Goal: Understand process/instructions

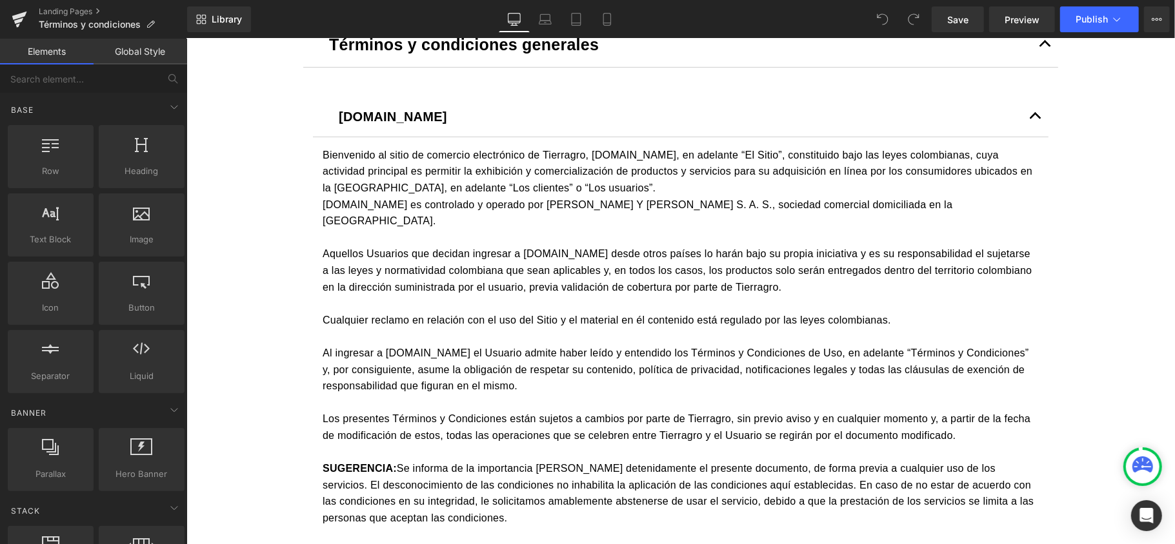
scroll to position [344, 0]
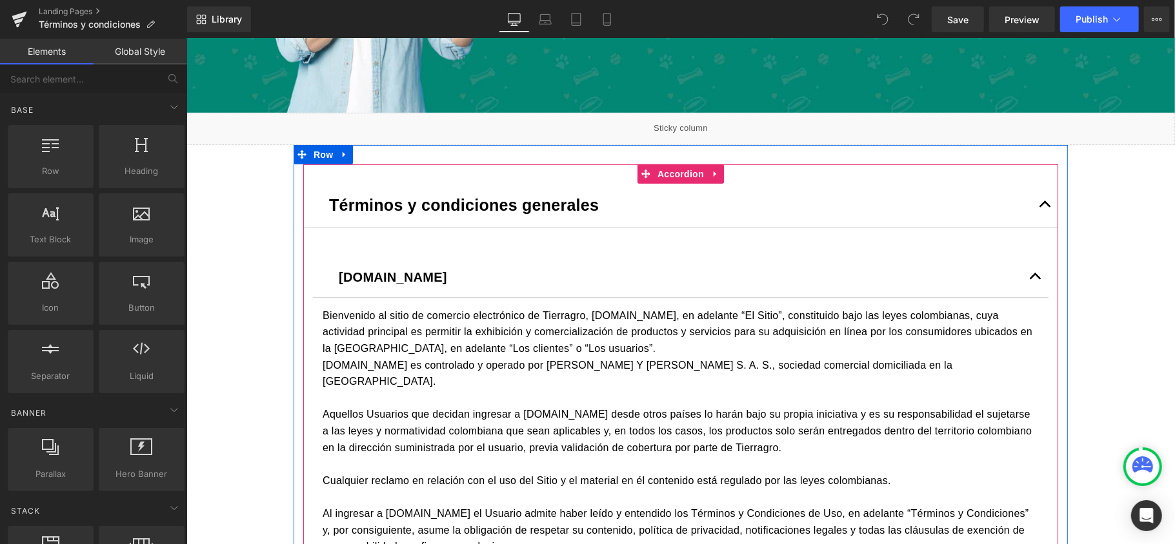
click at [1044, 207] on span "button" at bounding box center [1044, 207] width 0 height 0
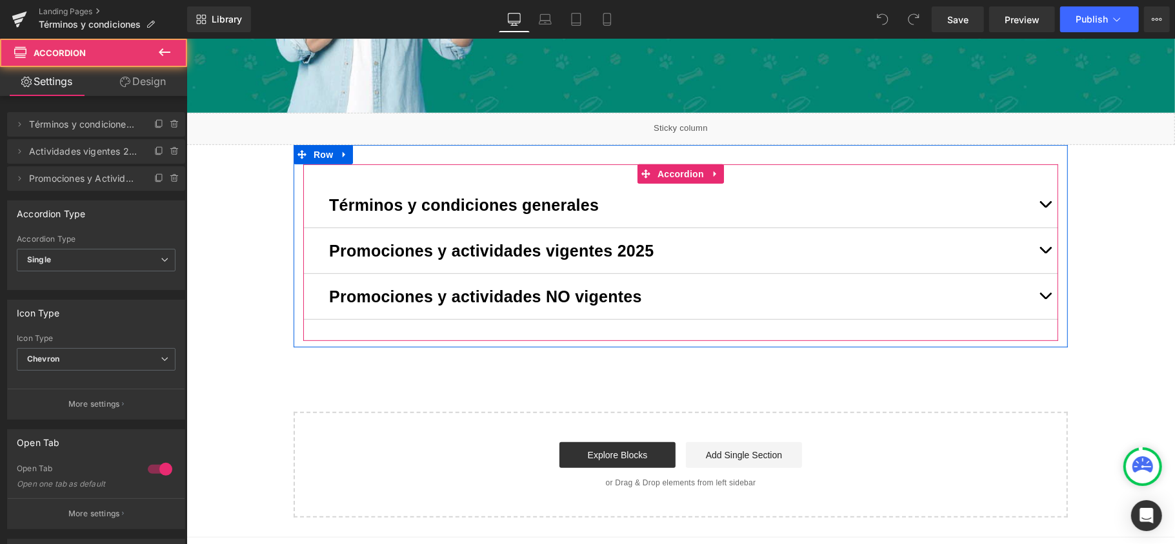
click at [1038, 250] on button "button" at bounding box center [1044, 250] width 26 height 45
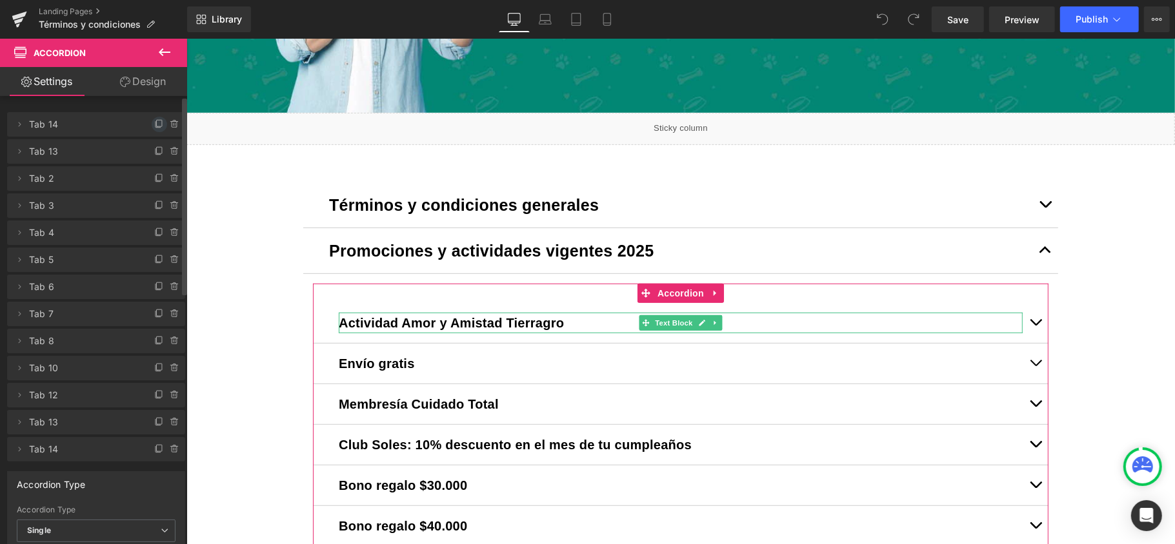
click at [155, 117] on span at bounding box center [159, 124] width 15 height 15
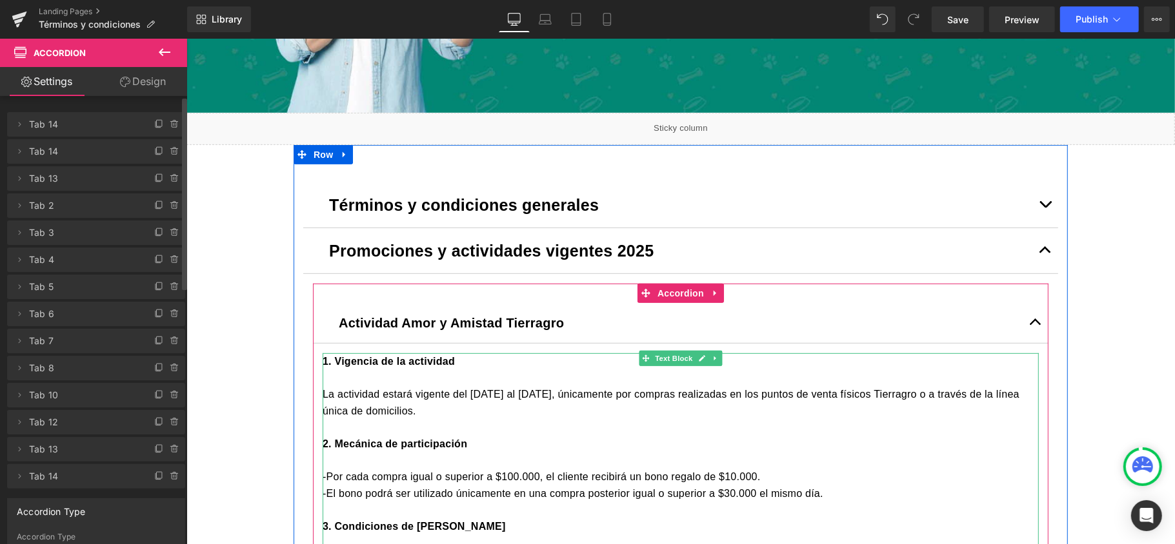
click at [359, 372] on p at bounding box center [680, 377] width 716 height 17
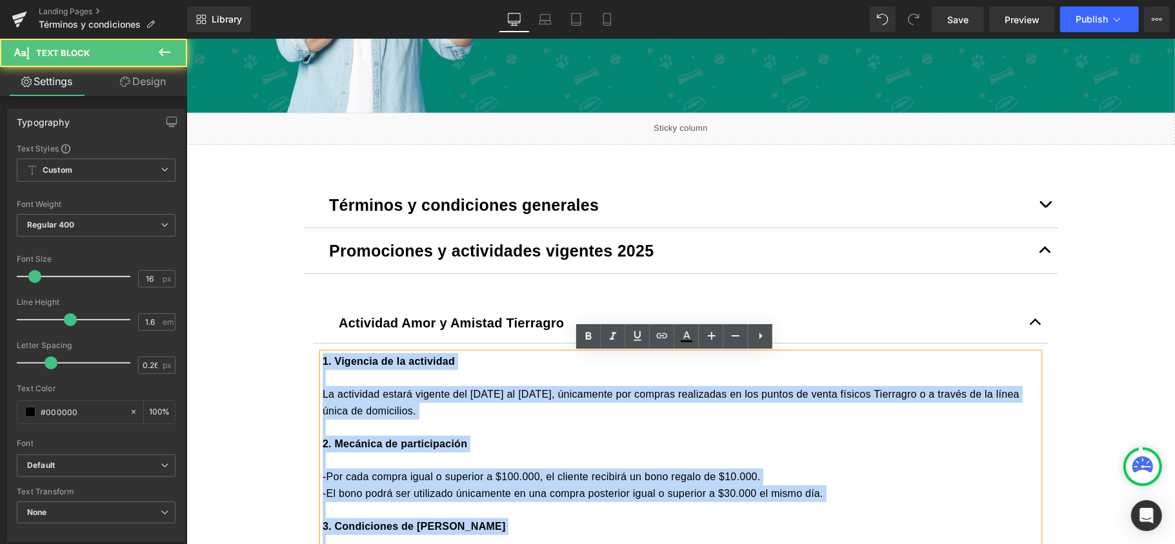
drag, startPoint x: 313, startPoint y: 361, endPoint x: 307, endPoint y: 343, distance: 18.6
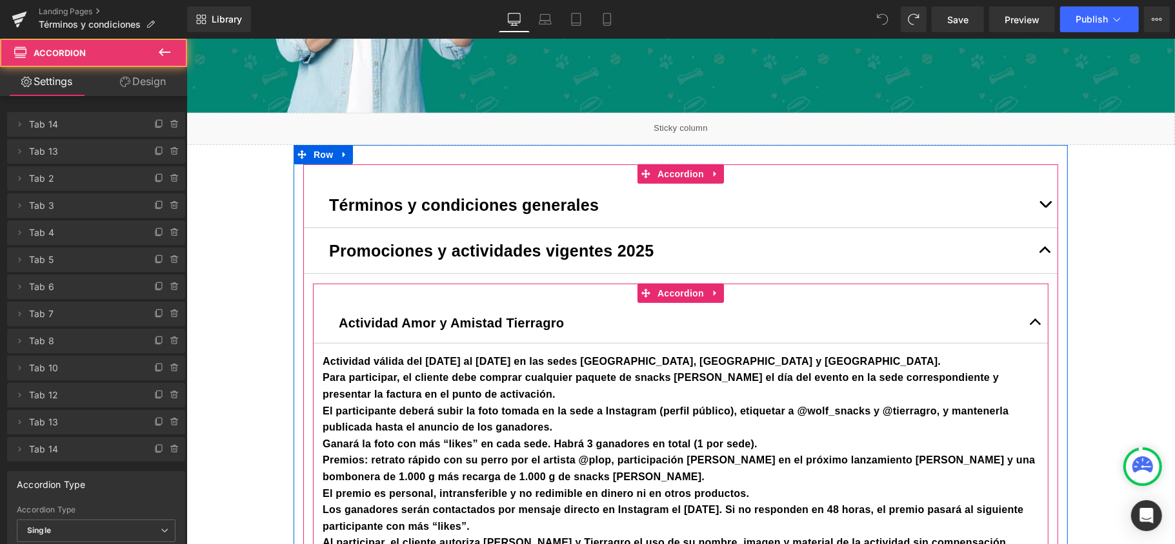
click at [313, 361] on article "Actividad válida del [DATE] al [DATE] en las sedes [GEOGRAPHIC_DATA], [GEOGRAPH…" at bounding box center [679, 468] width 735 height 251
click at [322, 363] on b "Actividad válida del [DATE] al [DATE] en las sedes [GEOGRAPHIC_DATA], [GEOGRAPH…" at bounding box center [631, 360] width 618 height 11
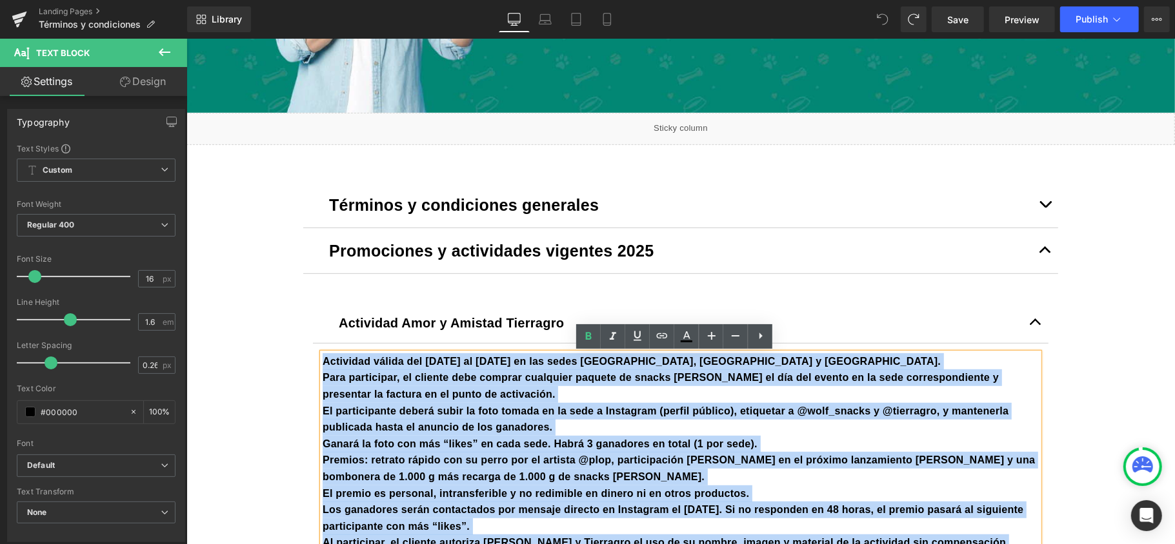
click at [322, 361] on div "Actividad válida del [DATE] al [DATE] en las sedes [GEOGRAPHIC_DATA], [GEOGRAPH…" at bounding box center [680, 468] width 716 height 231
paste div
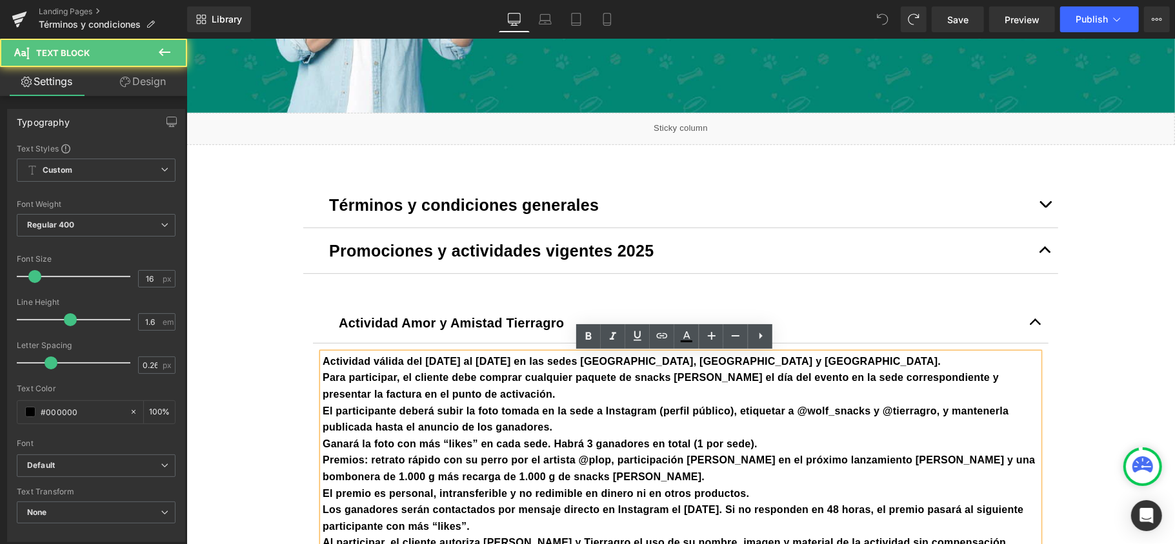
click at [388, 374] on b "Para participar, el cliente debe comprar cualquier paquete de snacks [PERSON_NA…" at bounding box center [660, 386] width 676 height 28
click at [387, 373] on b "Para participar, el cliente debe comprar cualquier paquete de snacks [PERSON_NA…" at bounding box center [660, 386] width 676 height 28
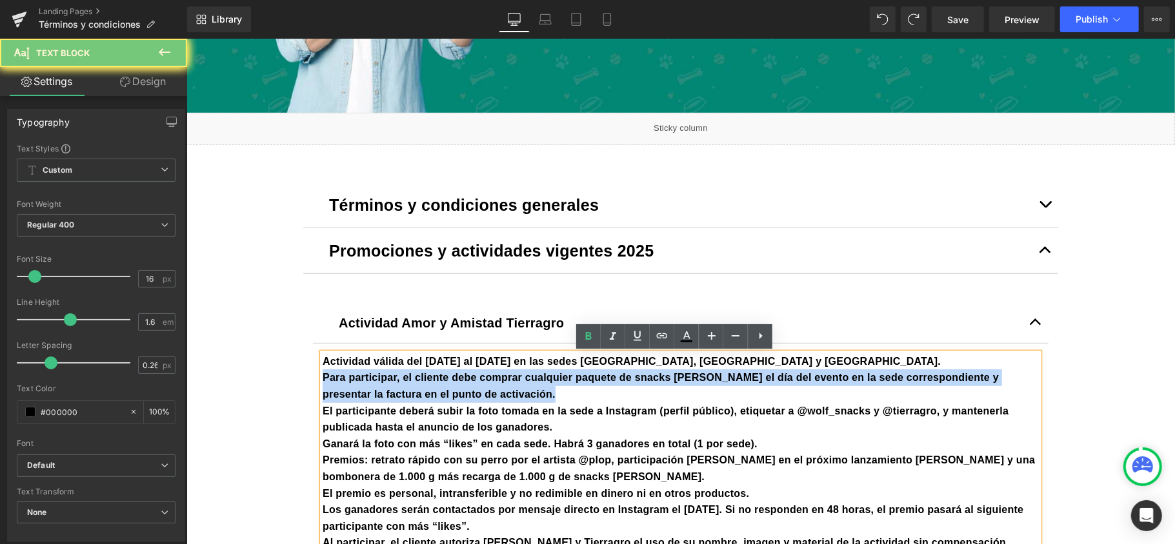
click at [387, 373] on b "Para participar, el cliente debe comprar cualquier paquete de snacks [PERSON_NA…" at bounding box center [660, 386] width 676 height 28
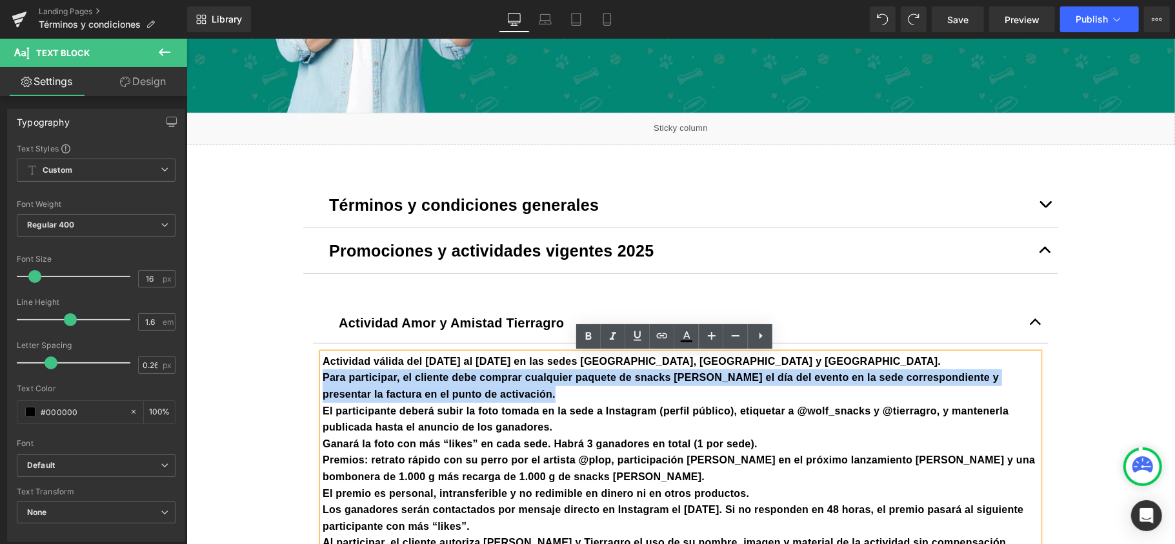
drag, startPoint x: 352, startPoint y: 377, endPoint x: 337, endPoint y: 366, distance: 19.3
click at [350, 377] on b "Para participar, el cliente debe comprar cualquier paquete de snacks [PERSON_NA…" at bounding box center [660, 386] width 676 height 28
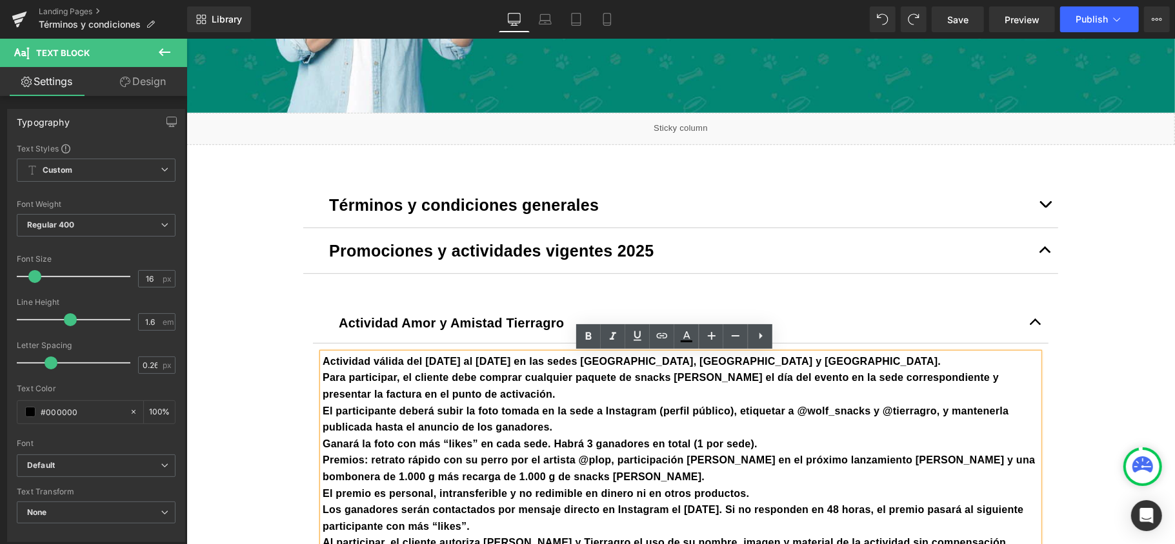
click at [322, 362] on b "Actividad válida del [DATE] al [DATE] en las sedes [GEOGRAPHIC_DATA], [GEOGRAPH…" at bounding box center [631, 360] width 618 height 11
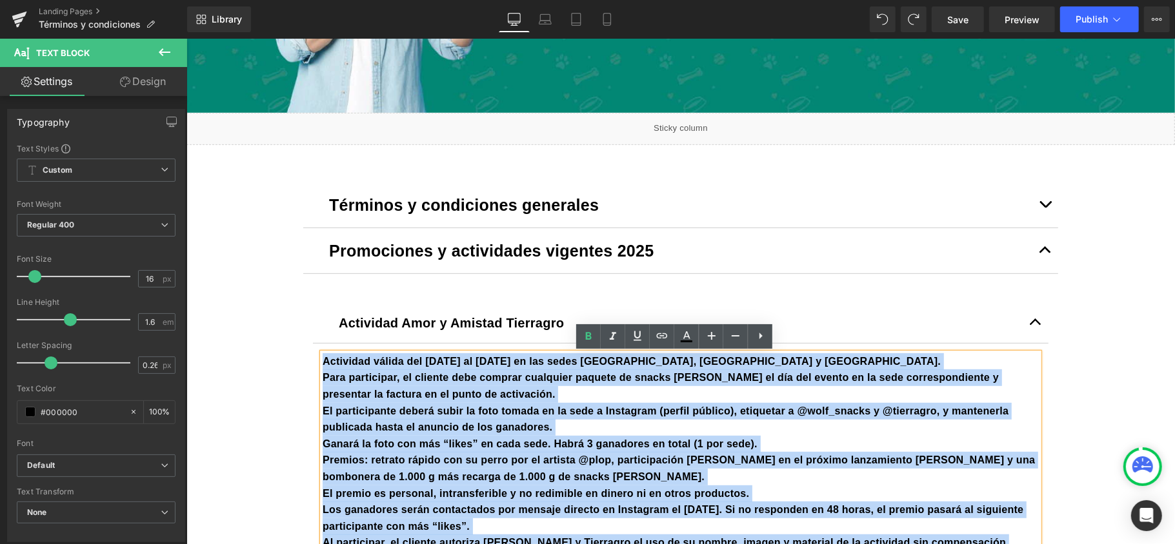
drag, startPoint x: 315, startPoint y: 355, endPoint x: 321, endPoint y: 349, distance: 8.7
click at [322, 353] on div "Actividad válida del [DATE] al [DATE] en las sedes [GEOGRAPHIC_DATA], [GEOGRAPH…" at bounding box center [680, 468] width 716 height 231
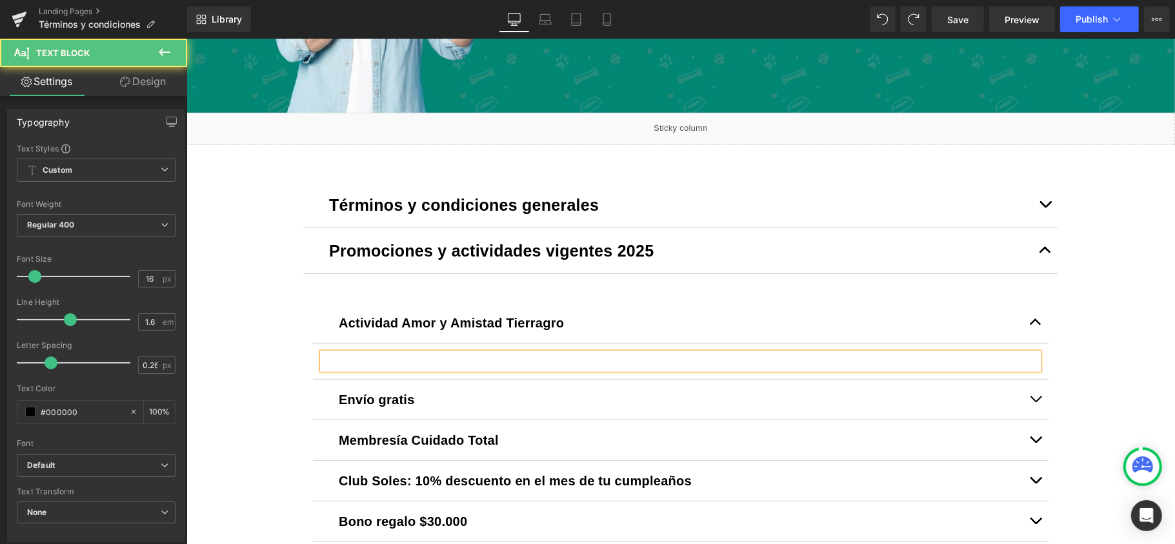
click at [344, 362] on p at bounding box center [680, 361] width 716 height 17
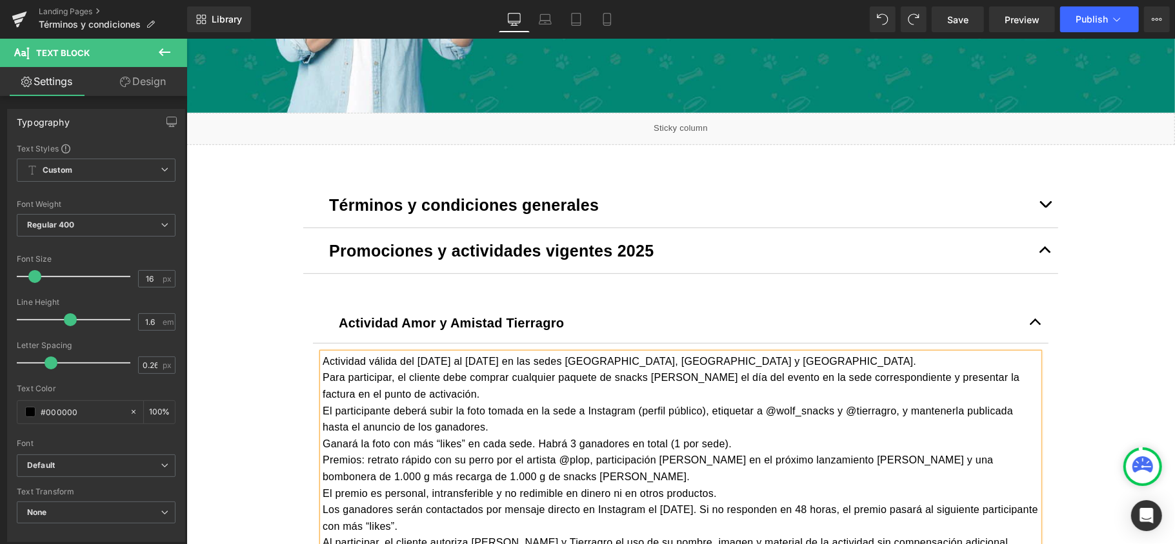
click at [868, 359] on p "Actividad válida del [DATE] al [DATE] en las sedes [GEOGRAPHIC_DATA], [GEOGRAPH…" at bounding box center [680, 361] width 716 height 17
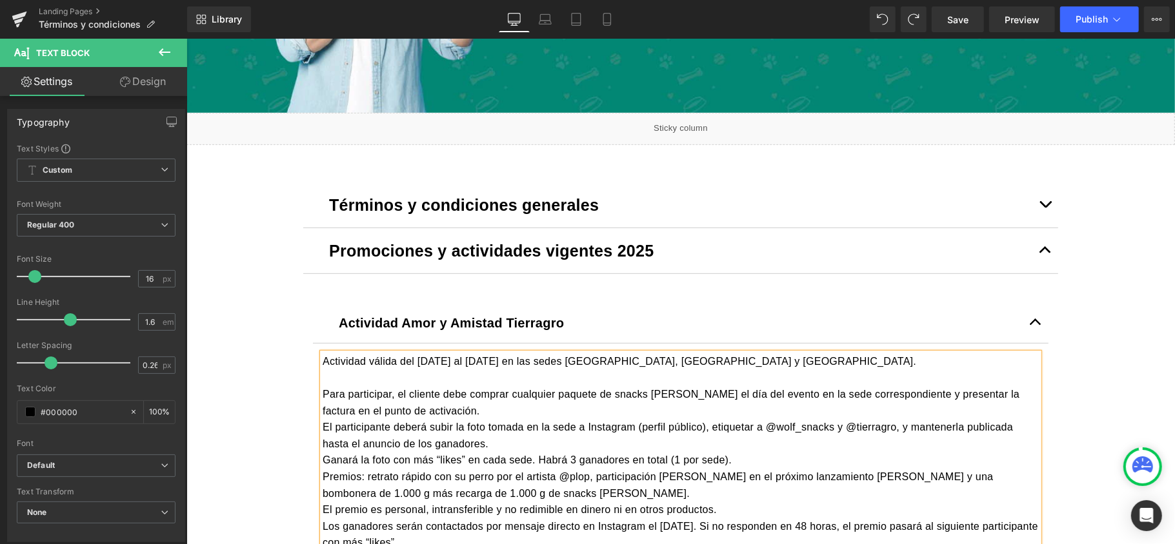
click at [439, 403] on p "Para participar, el cliente debe comprar cualquier paquete de snacks [PERSON_NA…" at bounding box center [680, 402] width 716 height 33
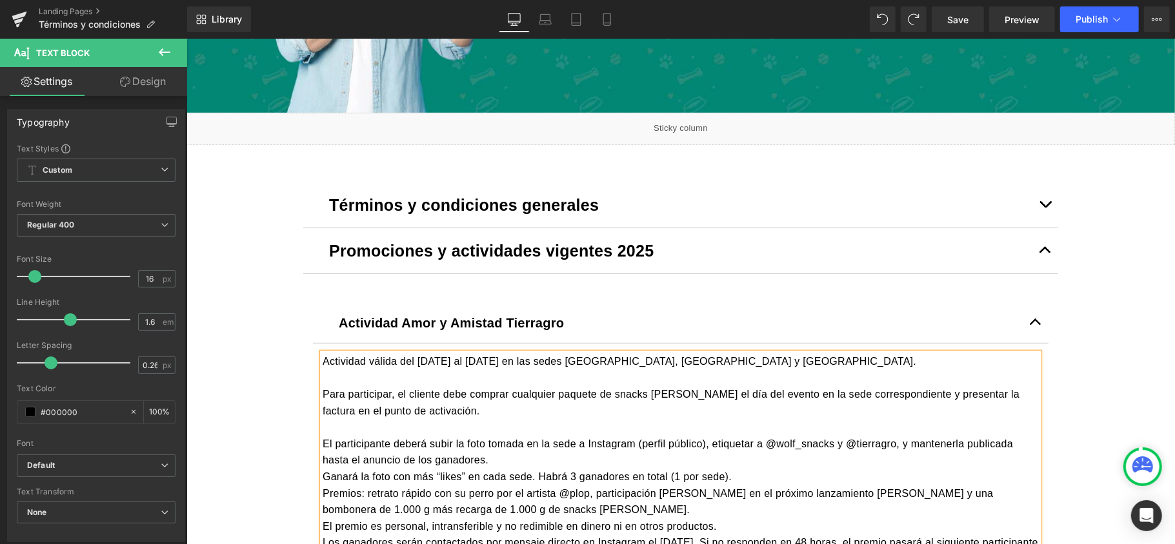
click at [459, 457] on p "El participante deberá subir la foto tomada en la sede a Instagram (perfil públ…" at bounding box center [680, 451] width 716 height 33
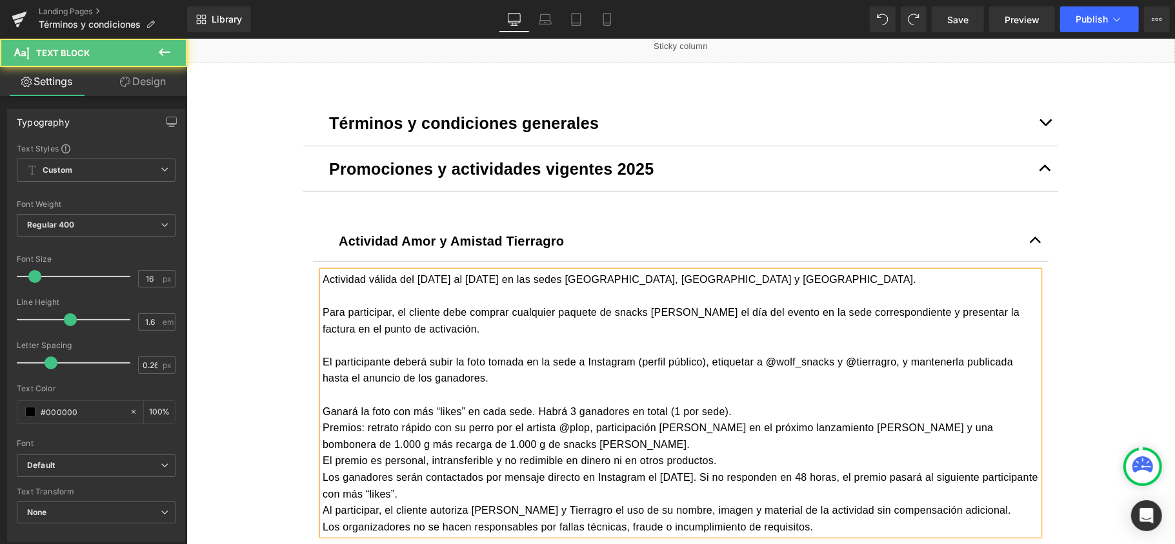
scroll to position [430, 0]
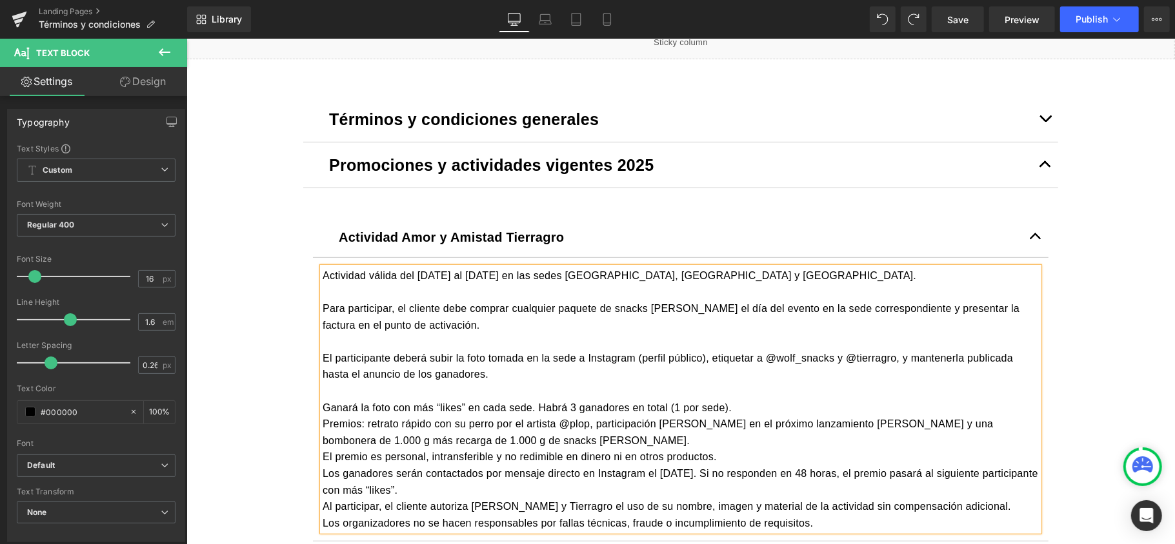
click at [733, 408] on p "Ganará la foto con más “likes” en cada sede. Habrá 3 ganadores en total (1 por …" at bounding box center [680, 407] width 716 height 17
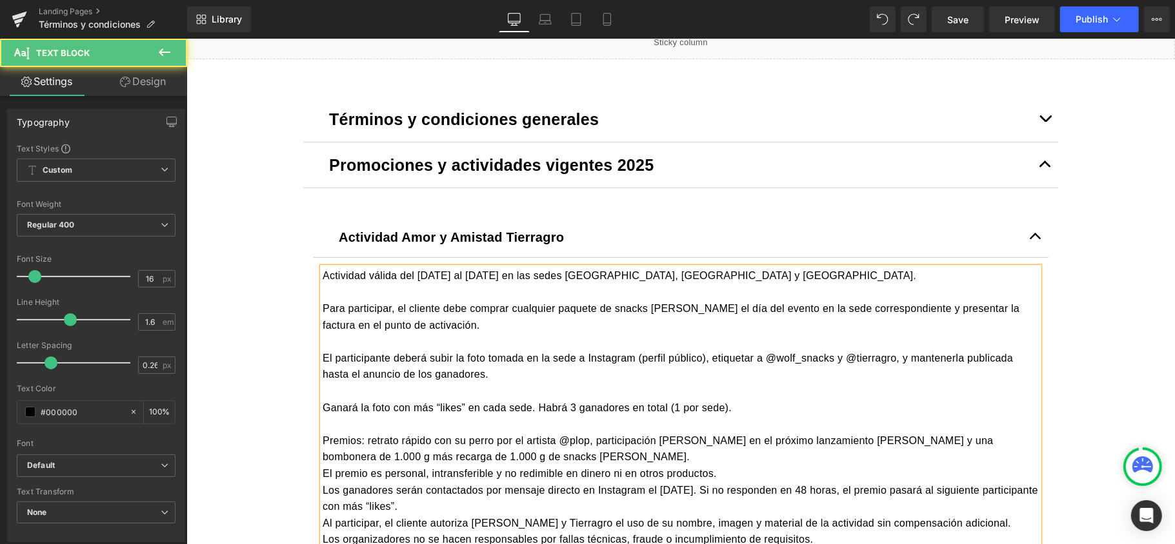
click at [532, 457] on p "Premios: retrato rápido con su perro por el artista @plop, participación [PERSO…" at bounding box center [680, 448] width 716 height 33
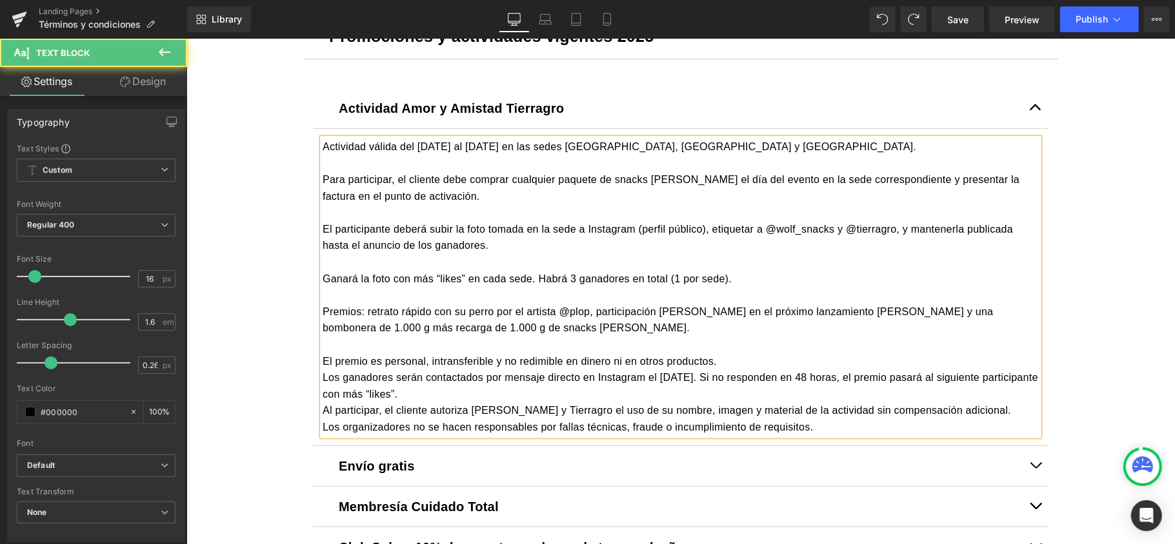
scroll to position [602, 0]
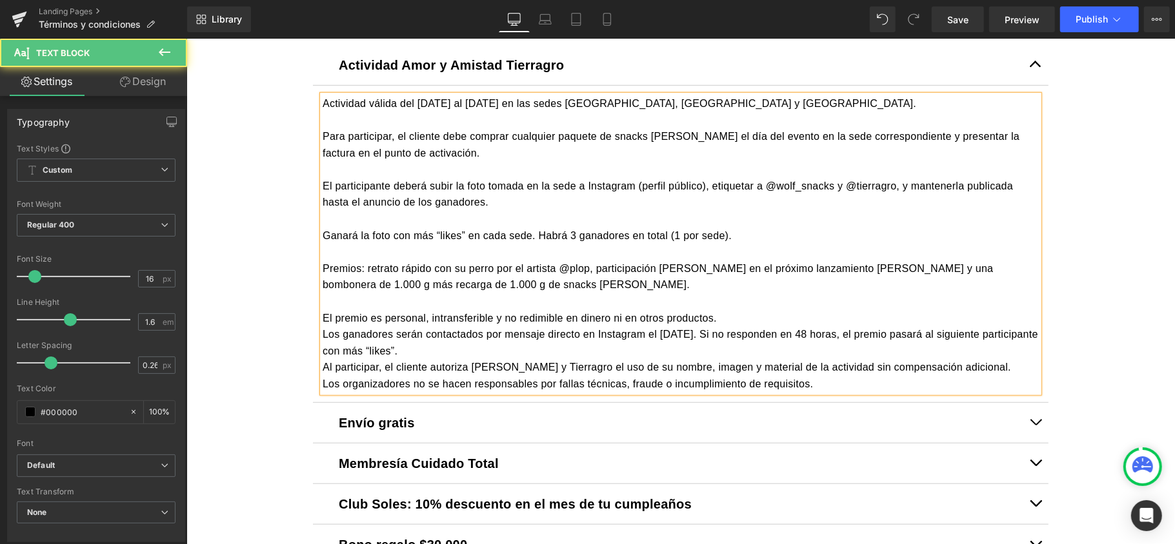
click at [721, 322] on p "El premio es personal, intransferible y no redimible en dinero ni en otros prod…" at bounding box center [680, 318] width 716 height 17
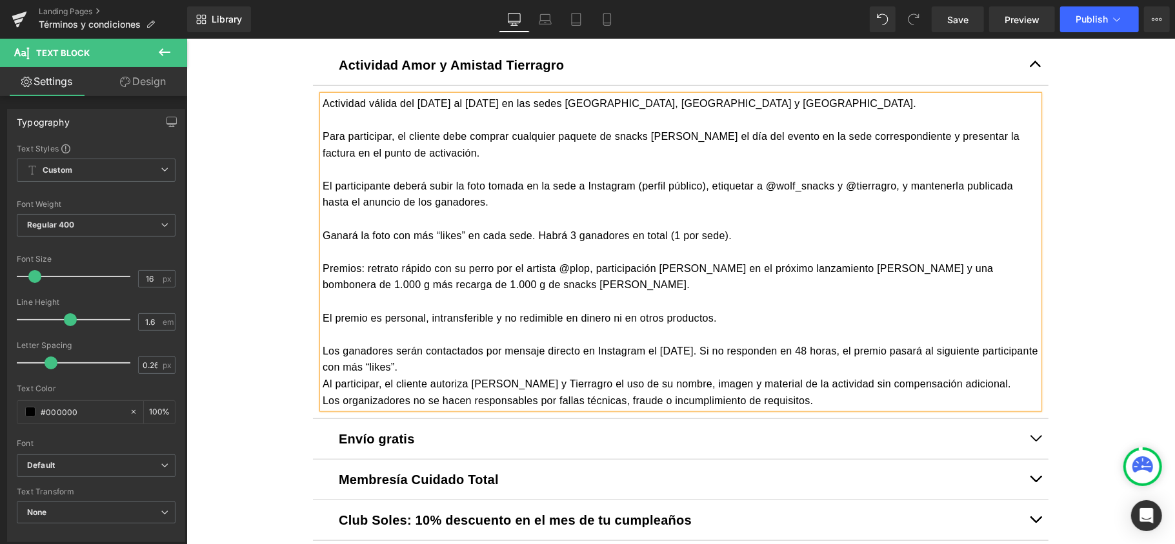
click at [511, 366] on p "Los ganadores serán contactados por mensaje directo en Instagram el [DATE]. Si …" at bounding box center [680, 358] width 716 height 33
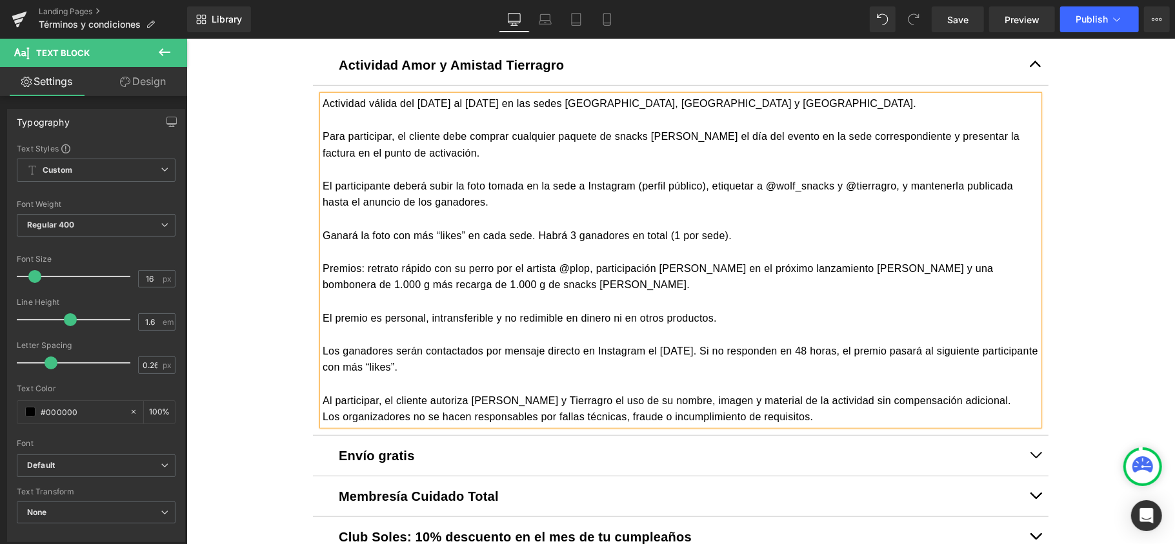
click at [1002, 401] on p "Al participar, el cliente autoriza [PERSON_NAME] y Tierragro el uso de su nombr…" at bounding box center [680, 400] width 716 height 17
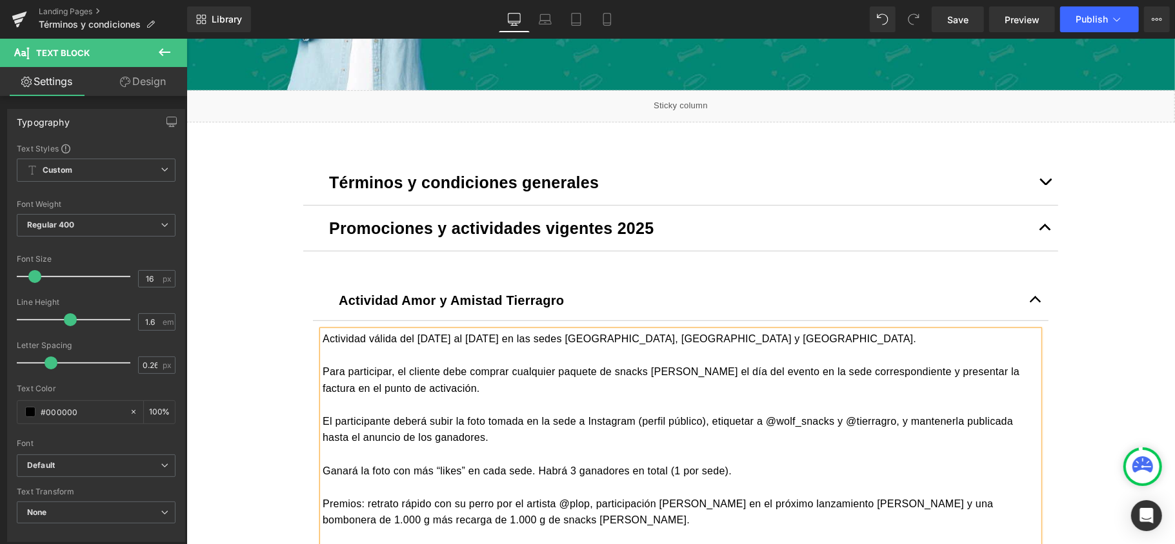
scroll to position [344, 0]
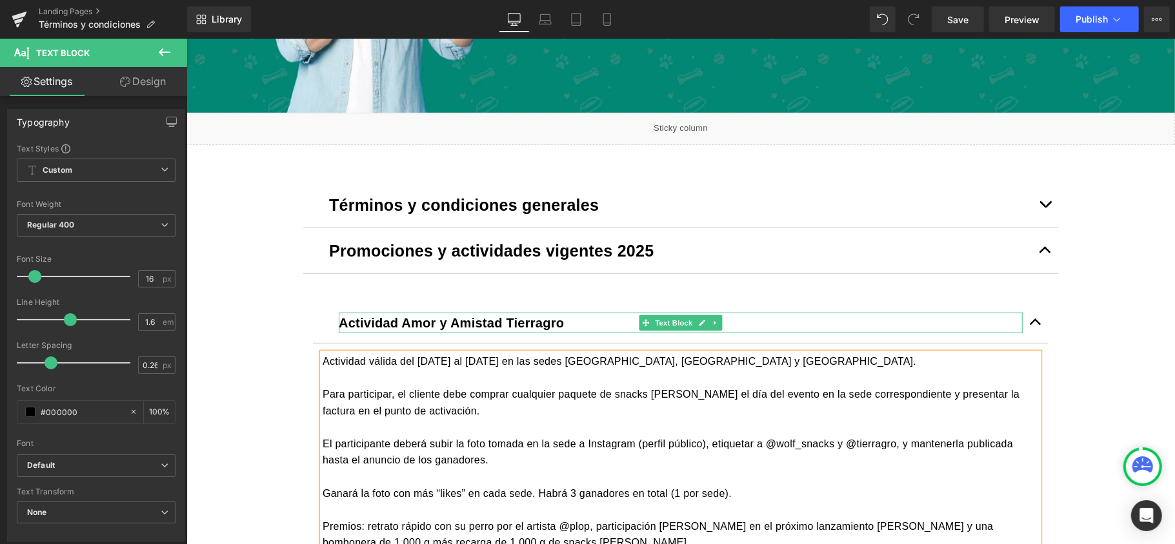
click at [490, 312] on div "Actividad Amor y Amistad Tierragro Text Block" at bounding box center [679, 322] width 735 height 41
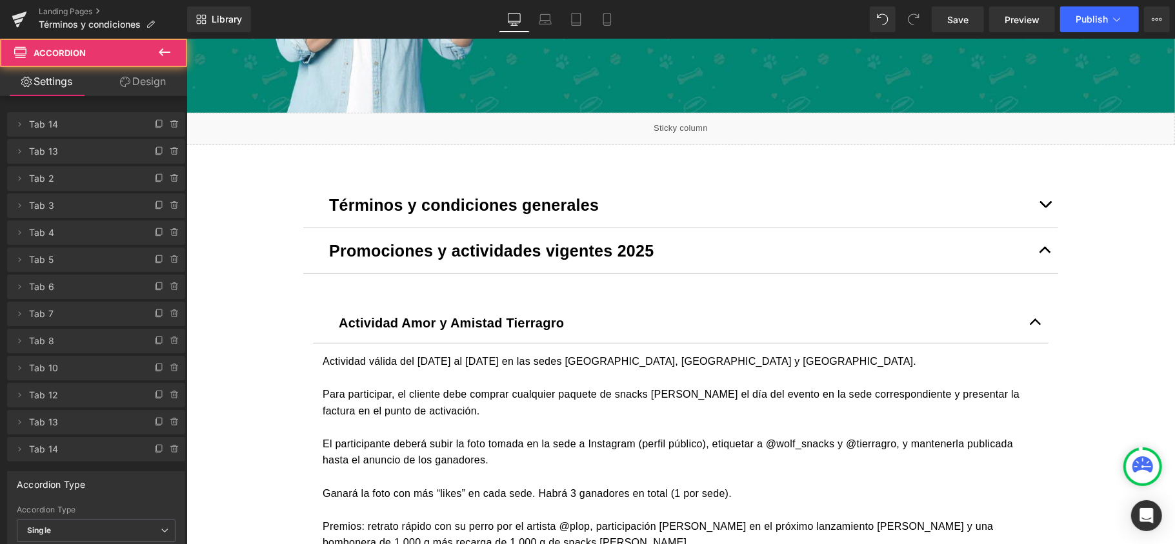
click at [491, 318] on b "Actividad Amor y Amistad Tierragro" at bounding box center [450, 322] width 225 height 14
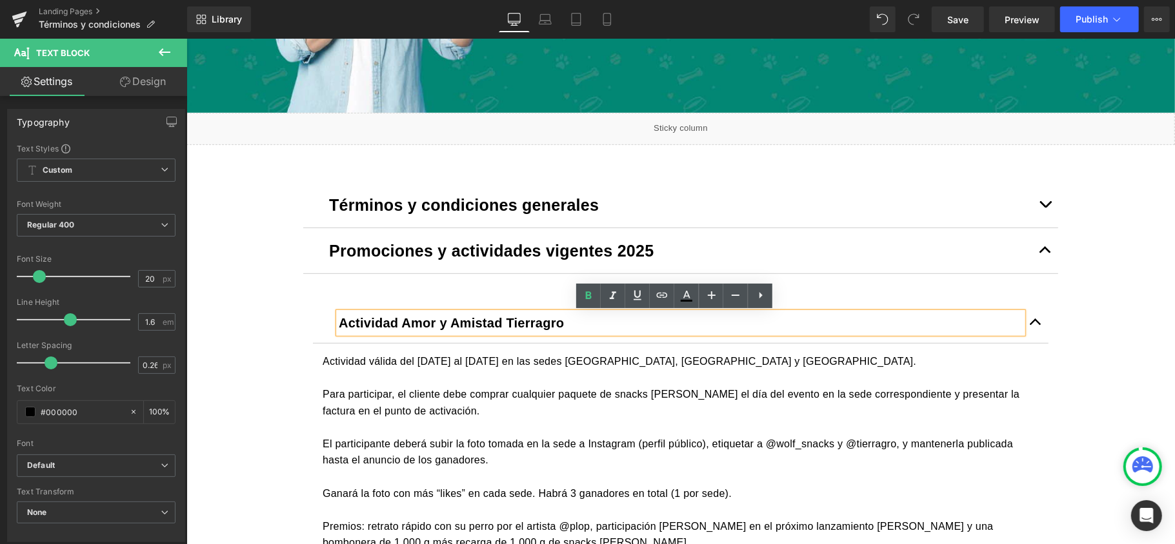
click at [372, 320] on b "Actividad Amor y Amistad Tierragro" at bounding box center [450, 322] width 225 height 14
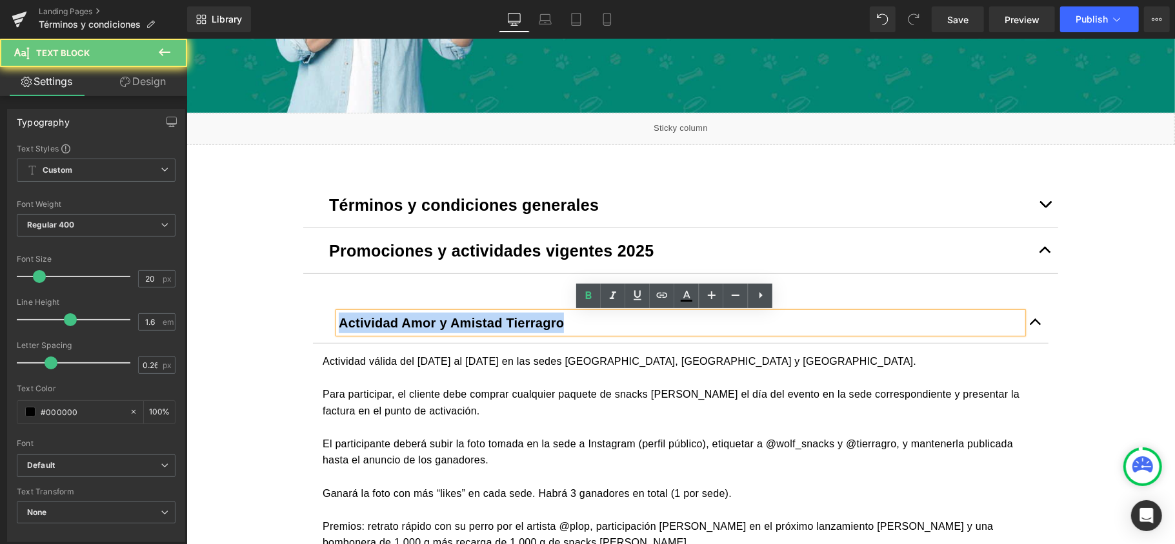
click at [372, 320] on b "Actividad Amor y Amistad Tierragro" at bounding box center [450, 322] width 225 height 14
click at [370, 318] on b "Actividad Amor y Amistad Tierragro" at bounding box center [450, 322] width 225 height 14
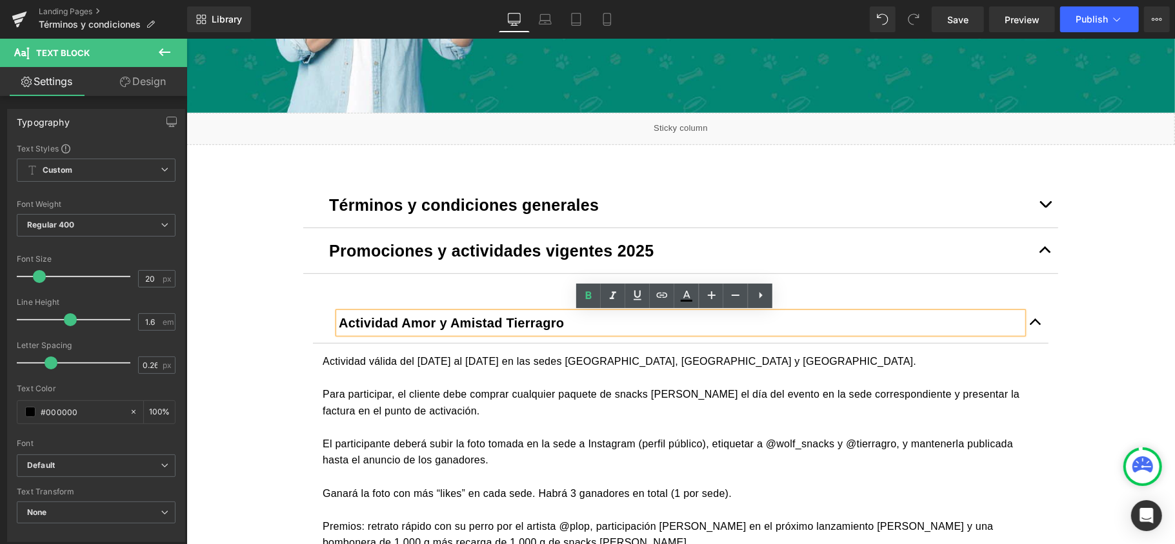
click at [369, 317] on b "Actividad Amor y Amistad Tierragro" at bounding box center [450, 322] width 225 height 14
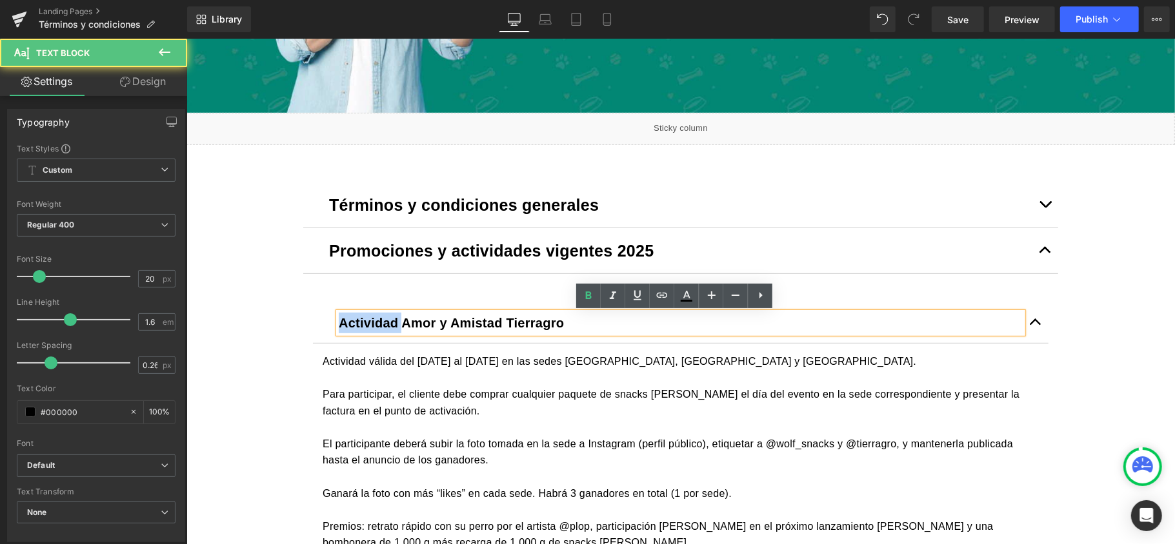
click at [369, 317] on b "Actividad Amor y Amistad Tierragro" at bounding box center [450, 322] width 225 height 14
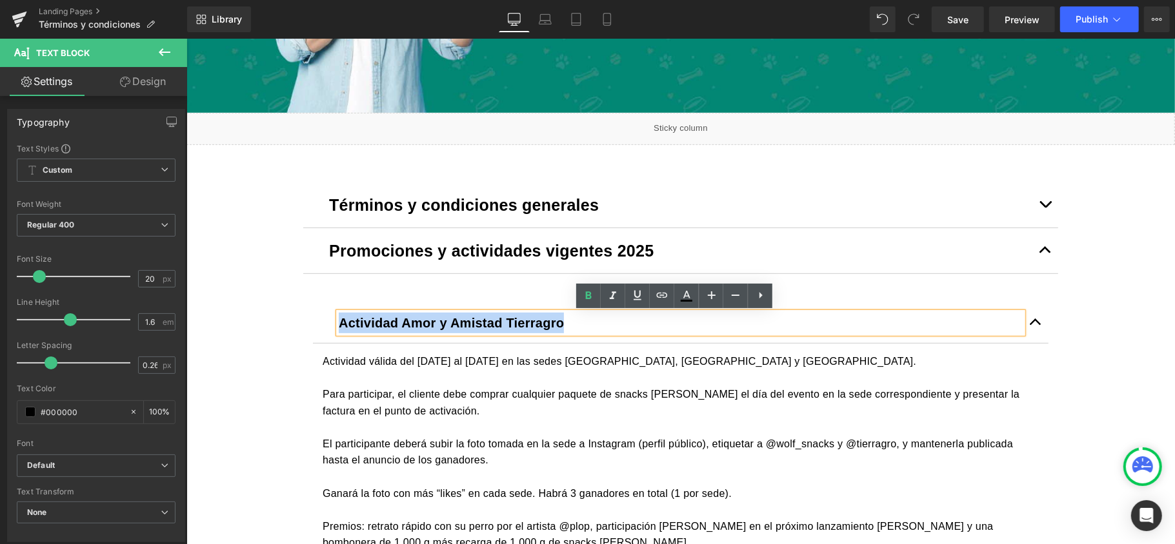
click at [368, 317] on b "Actividad Amor y Amistad Tierragro" at bounding box center [450, 322] width 225 height 14
paste div
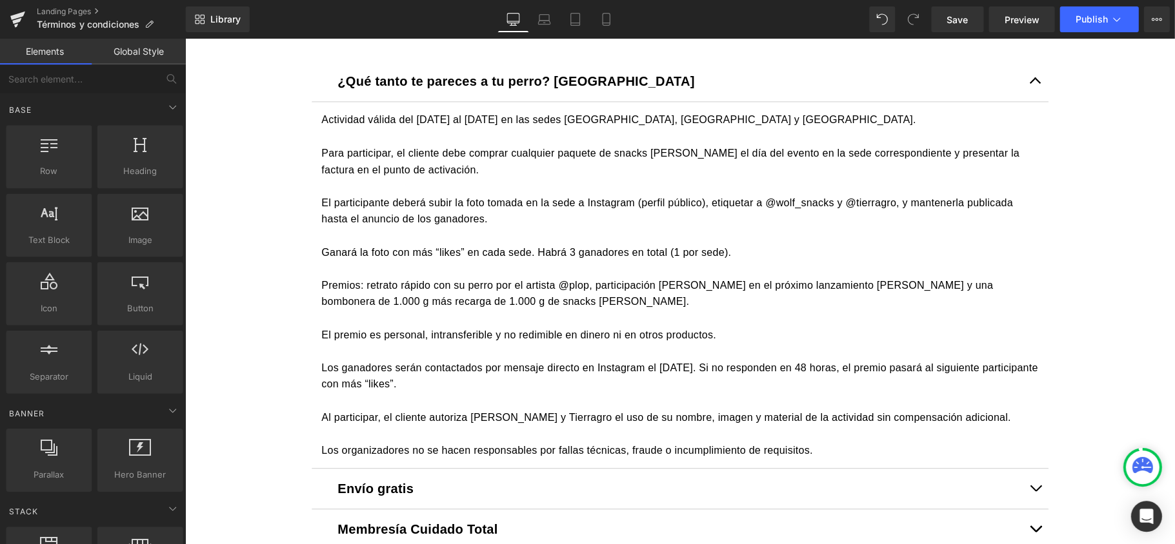
scroll to position [0, 0]
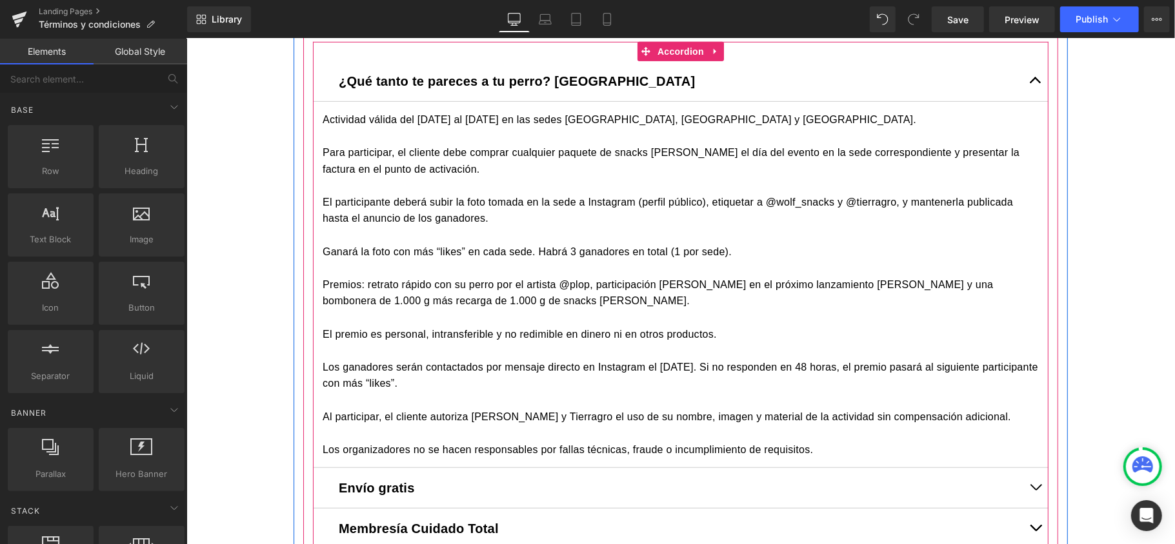
click at [1026, 78] on button "button" at bounding box center [1035, 81] width 26 height 40
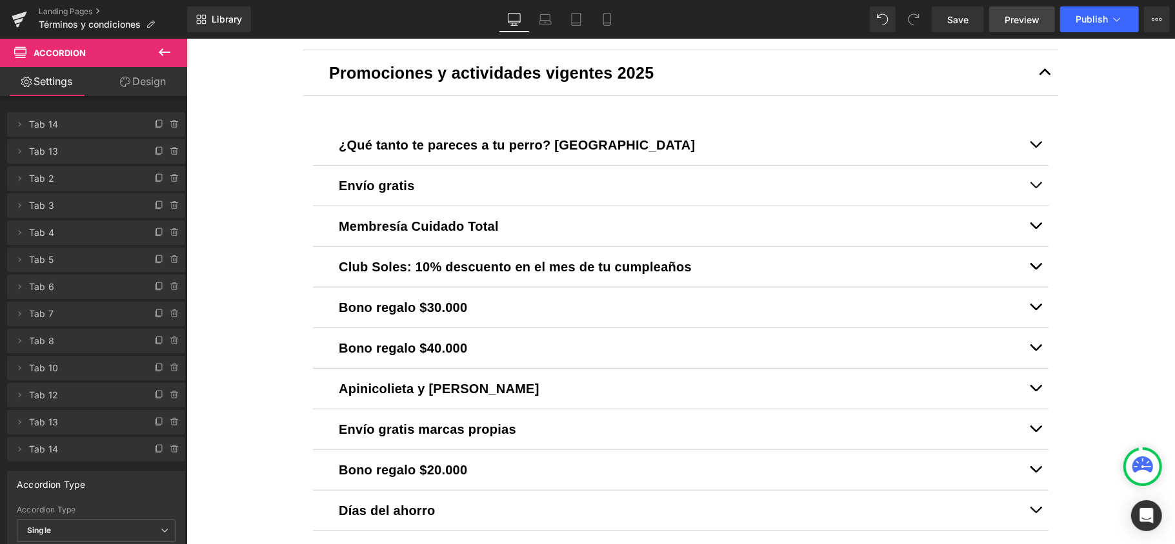
scroll to position [413, 0]
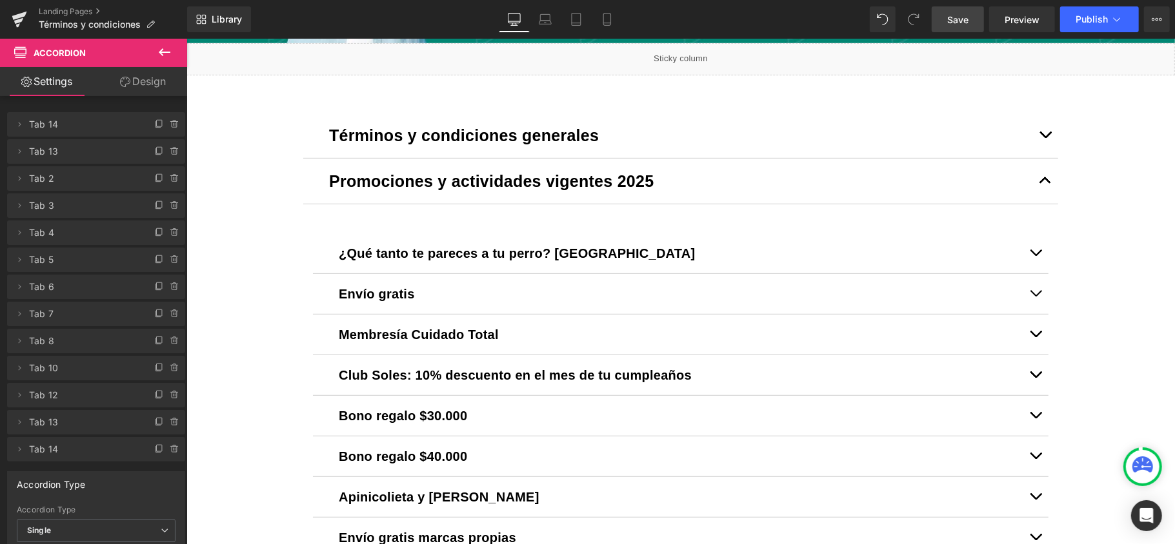
click at [971, 19] on link "Save" at bounding box center [957, 19] width 52 height 26
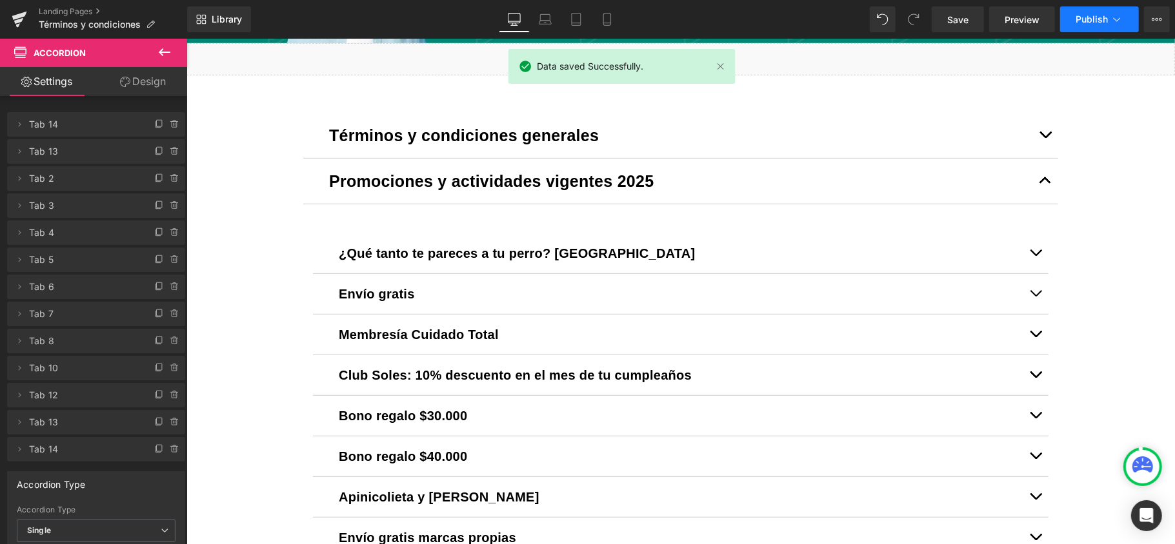
click at [1121, 19] on icon at bounding box center [1116, 19] width 13 height 13
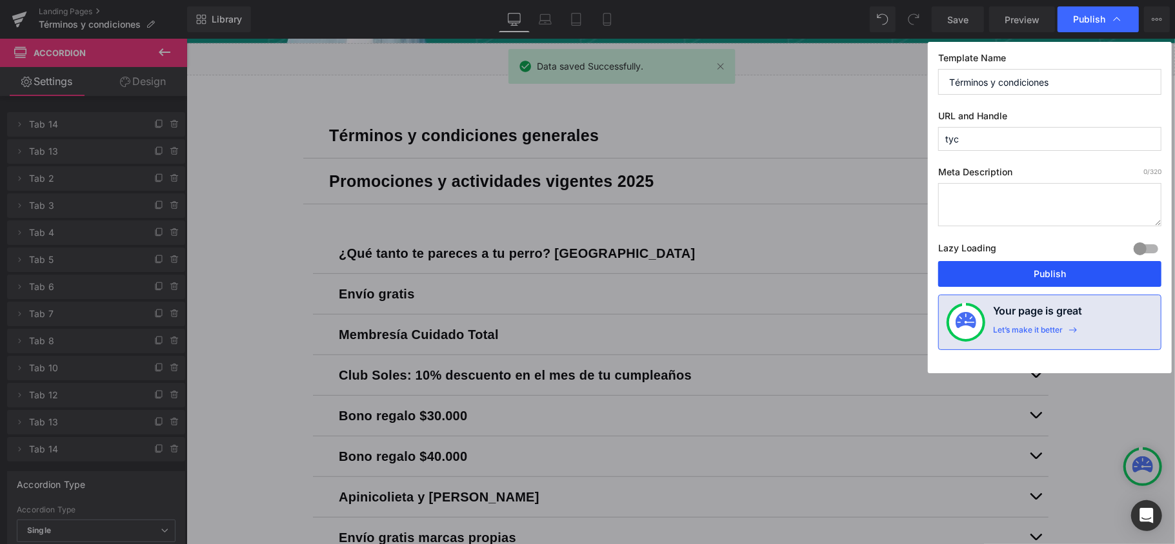
click at [1050, 271] on button "Publish" at bounding box center [1049, 274] width 223 height 26
